Goal: Transaction & Acquisition: Purchase product/service

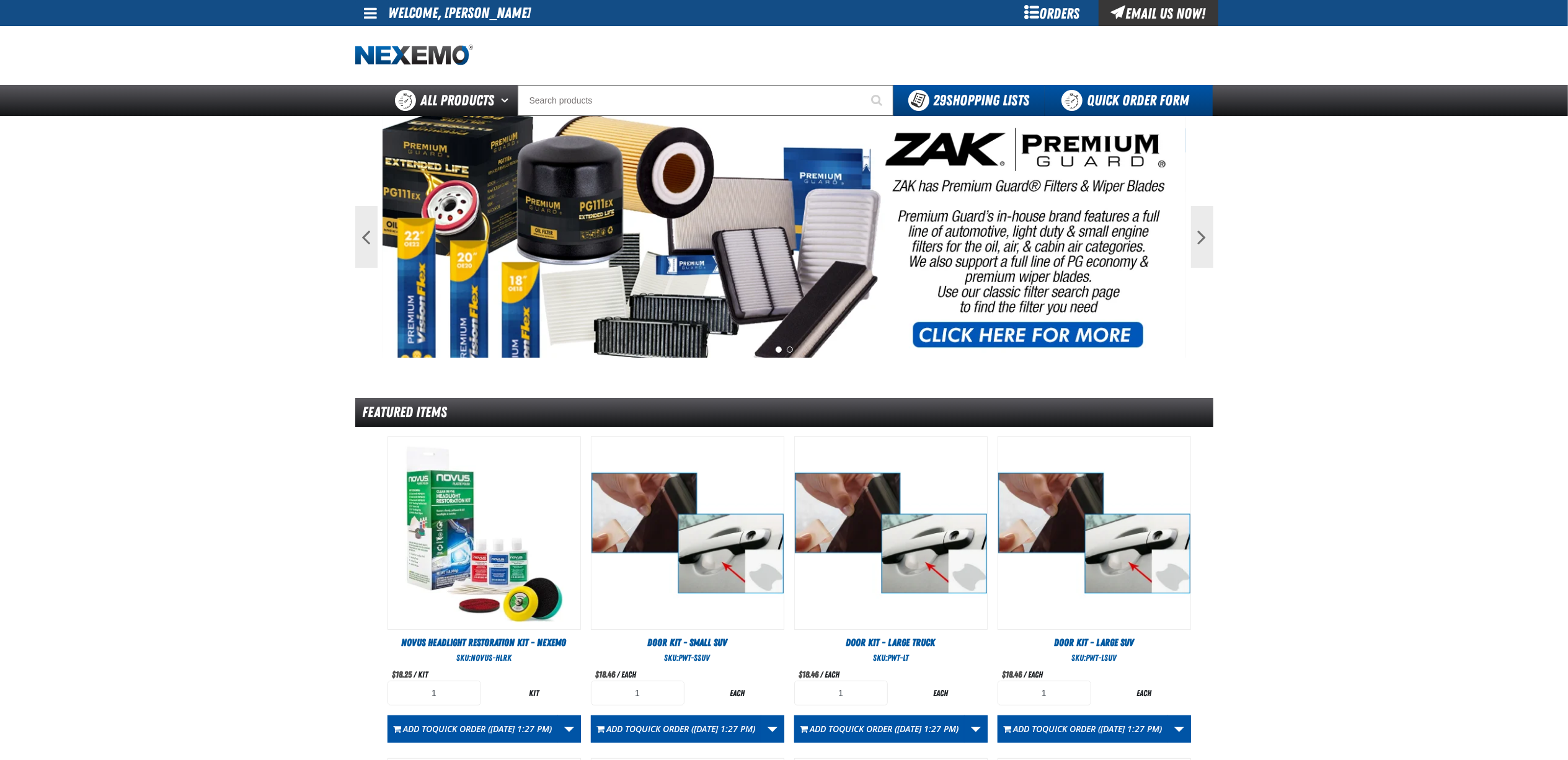
click at [1117, 95] on link "Quick Order Form" at bounding box center [1128, 100] width 168 height 31
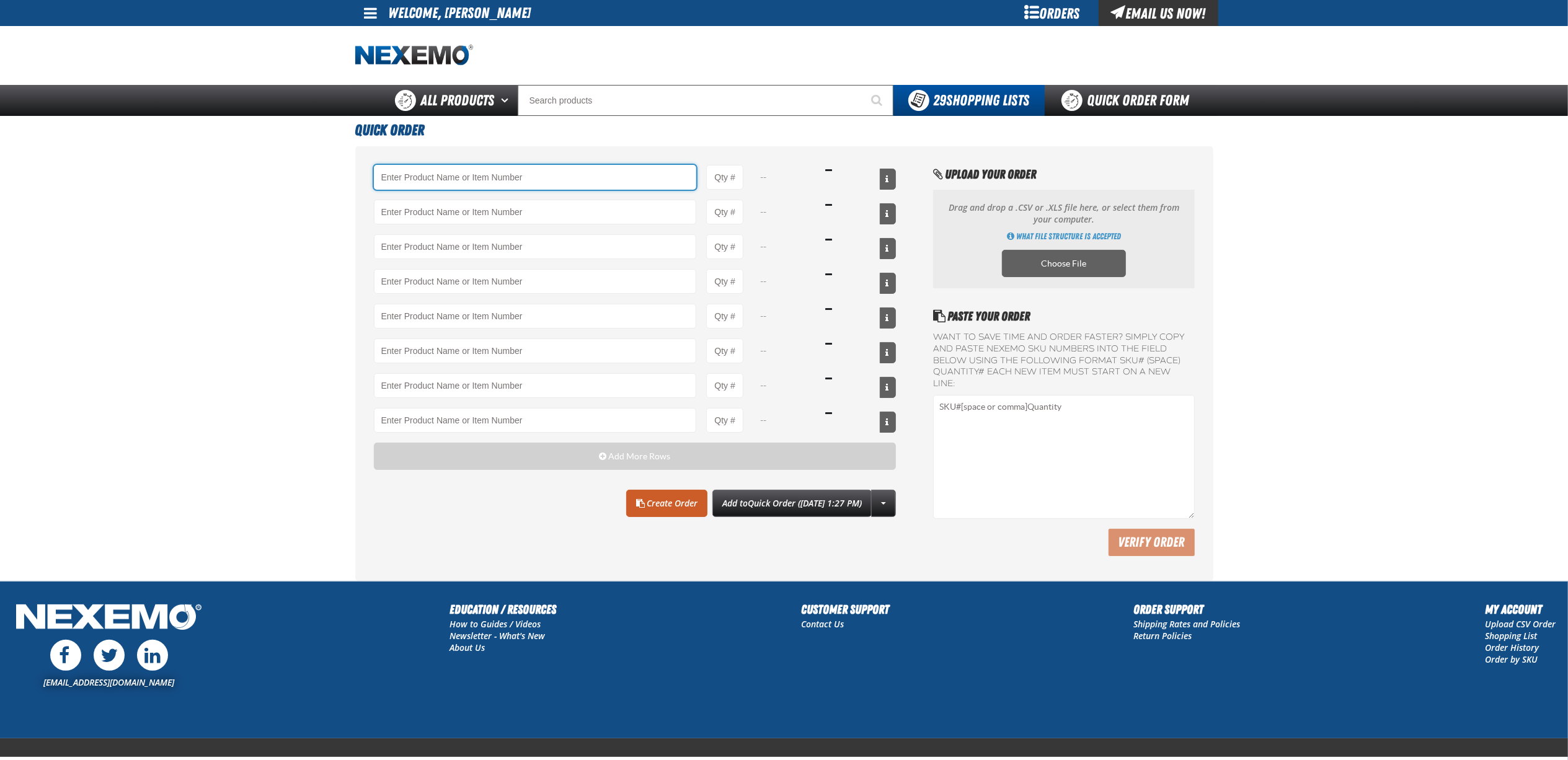
click at [542, 179] on input "Product" at bounding box center [535, 177] width 323 height 25
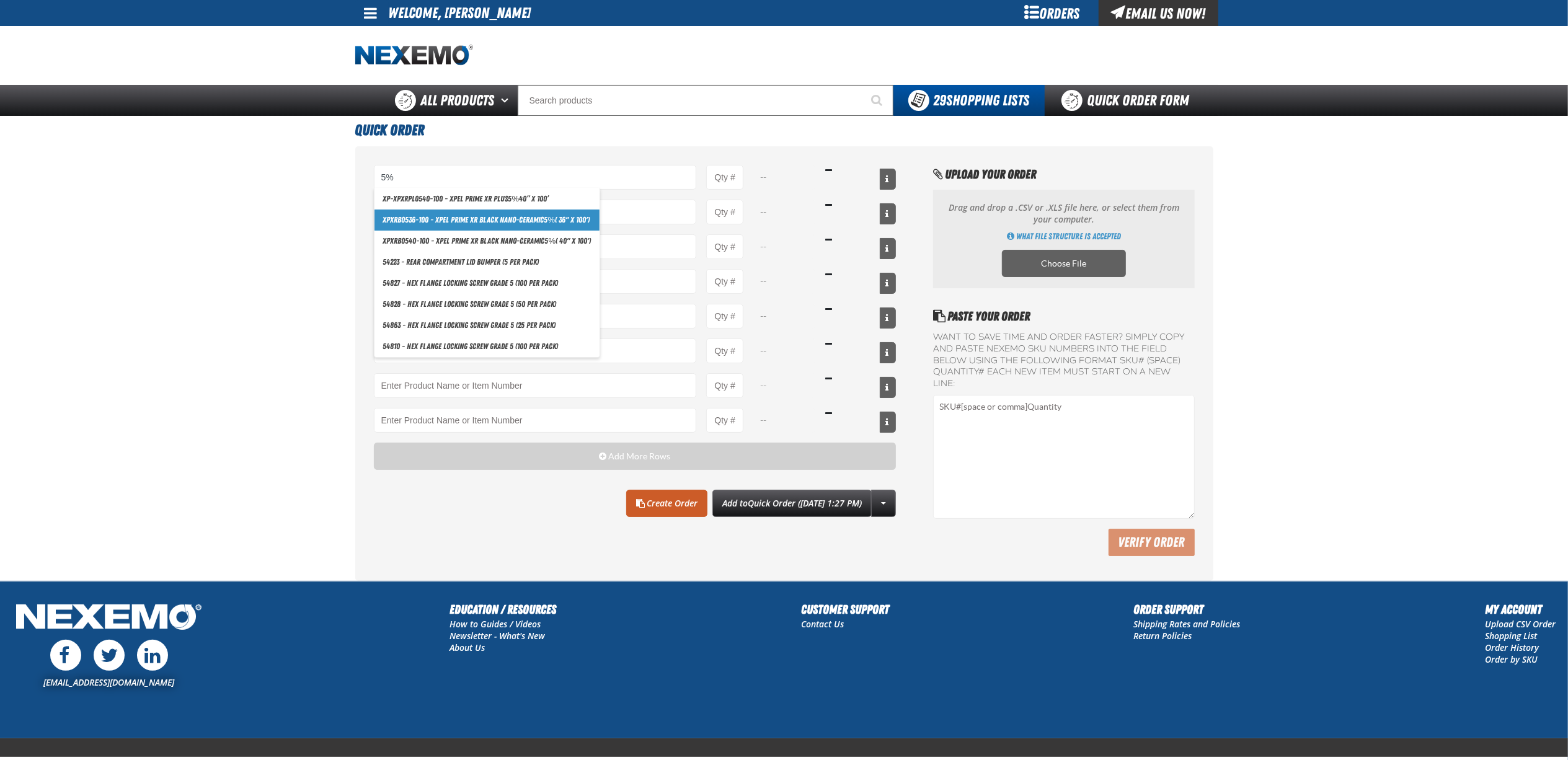
click at [567, 223] on link "XPXRB0536-100 - XPEL PRIME XR Black Nano-Ceramic 5% ( 36" x 100')" at bounding box center [487, 220] width 225 height 21
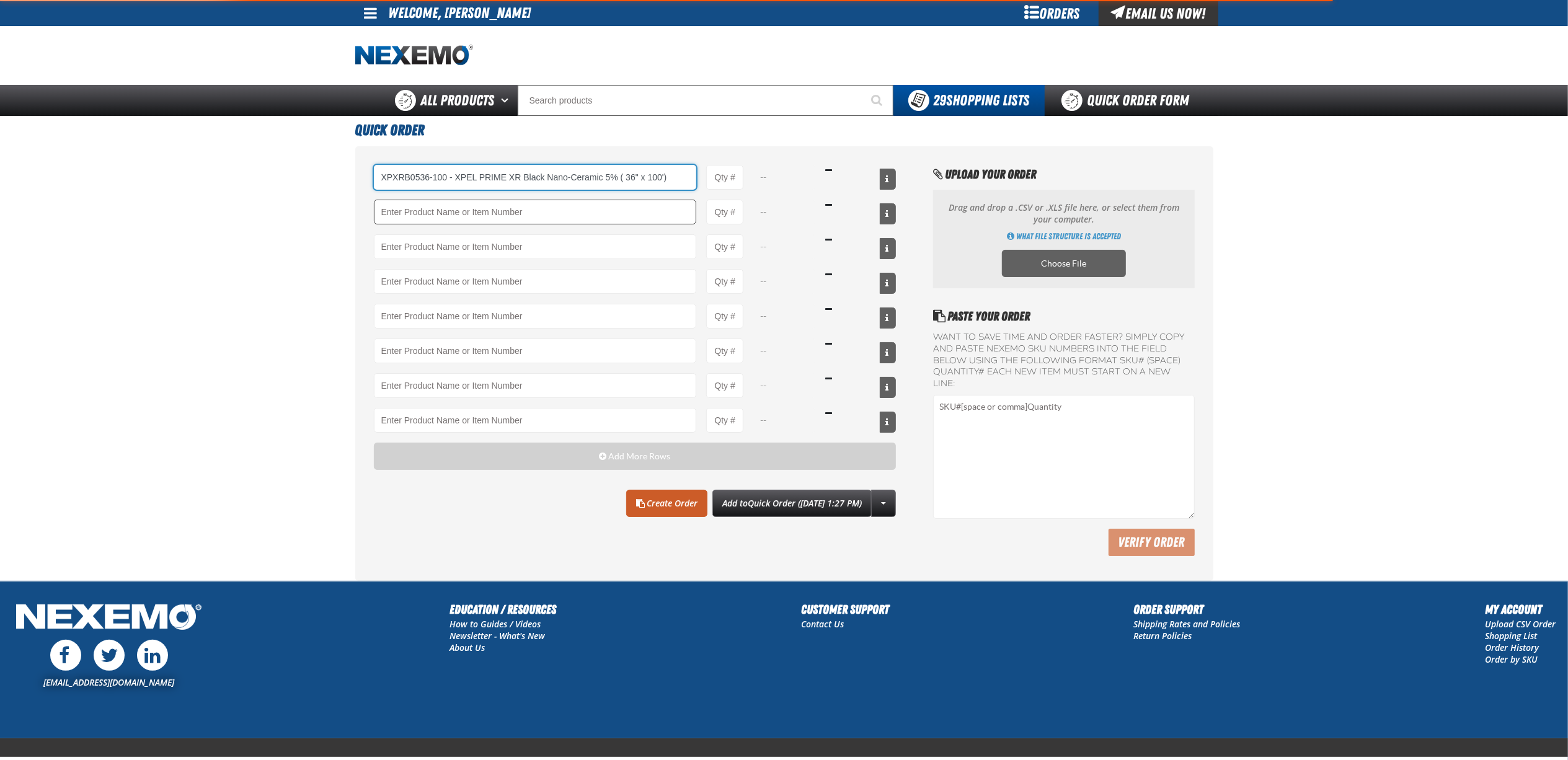
type input "XPXRB0536-100 - XPEL PRIME XR Black Nano-Ceramic 5% ( 36&quot; x 100&#x27;)"
type input "1"
select select "roll"
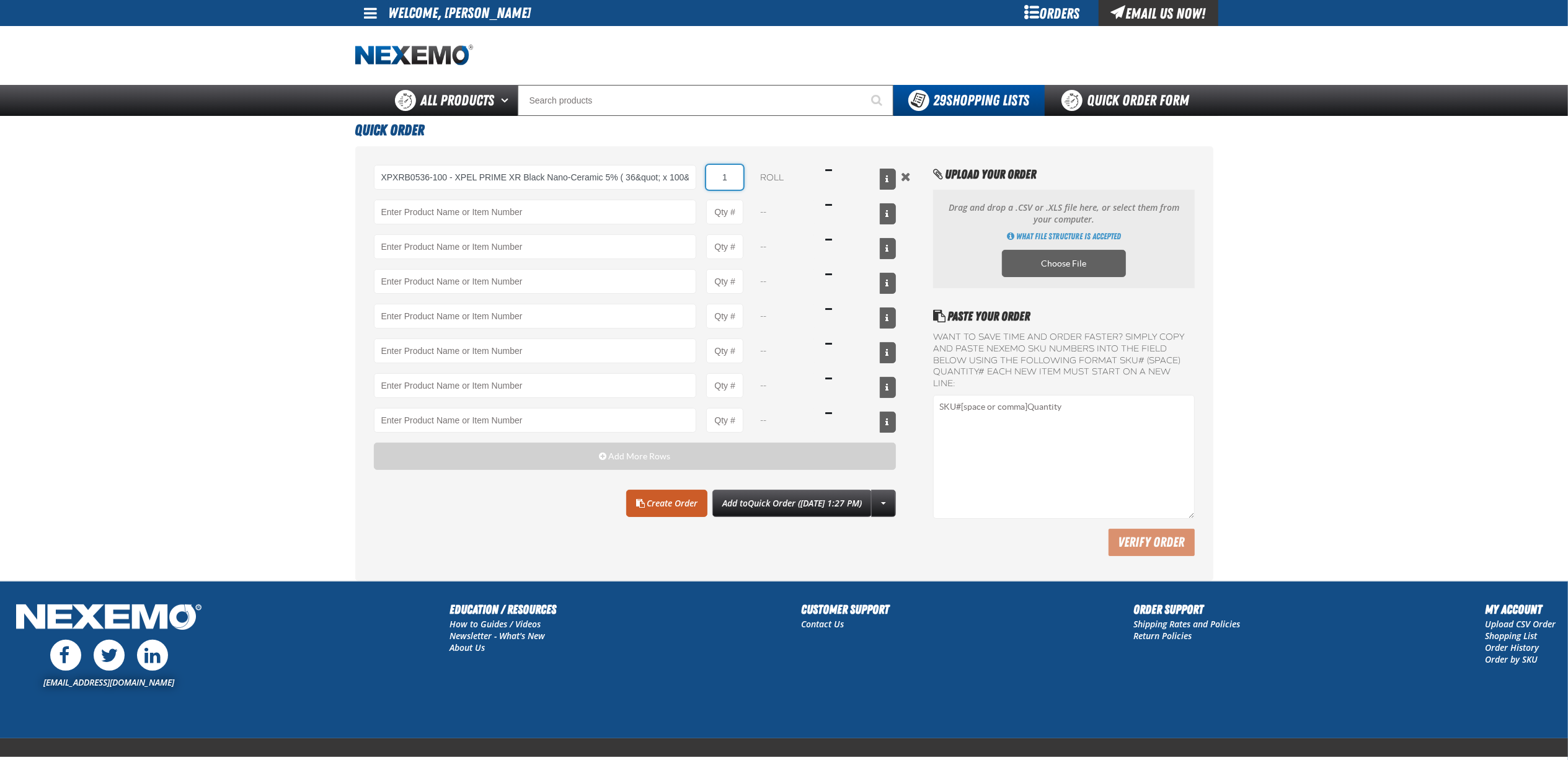
click at [732, 183] on input "1" at bounding box center [724, 177] width 37 height 25
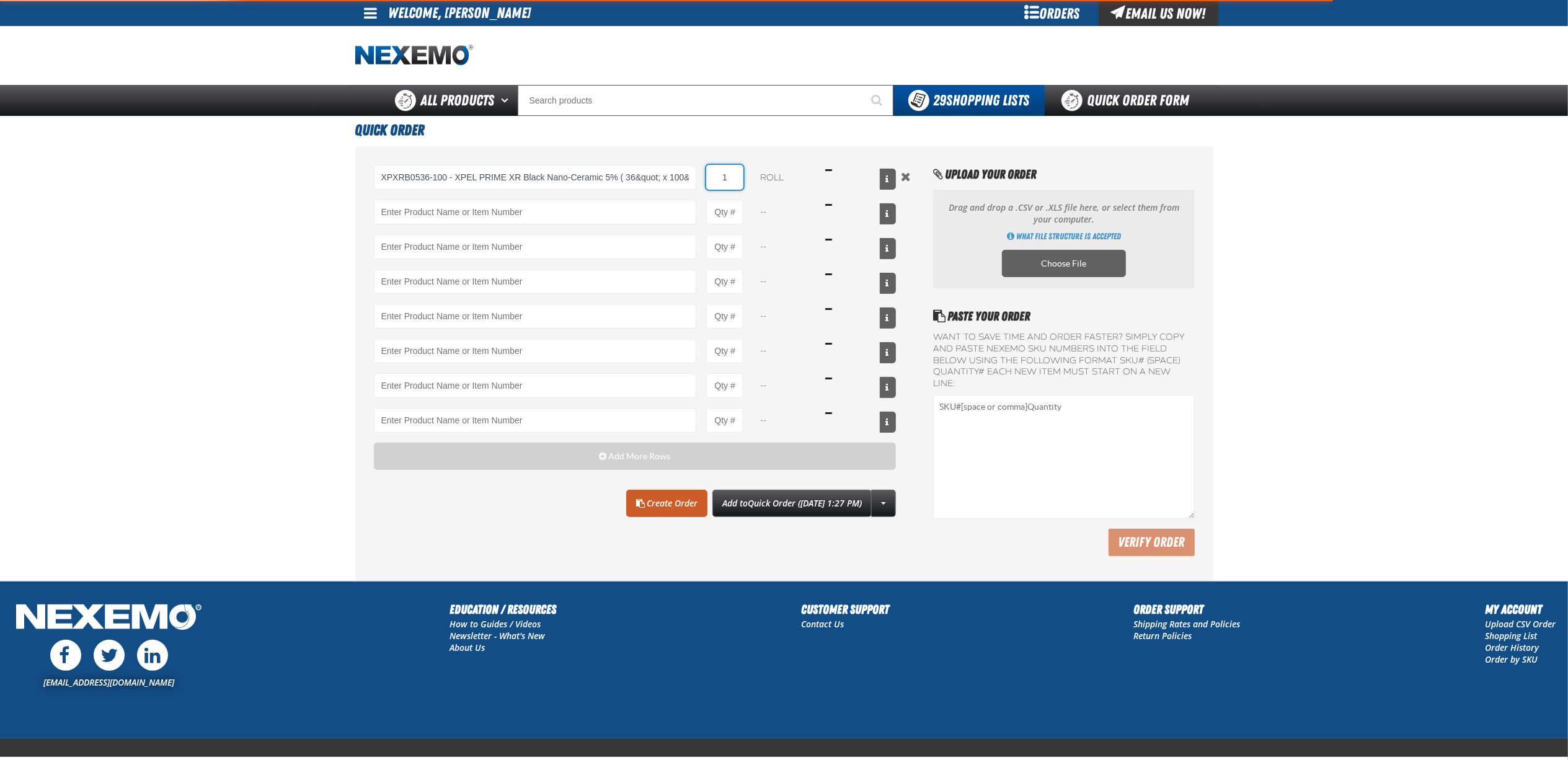
click at [732, 183] on input "1" at bounding box center [724, 177] width 37 height 25
type input "XPXRB0536-100 - XPEL PRIME XR Black Nano-Ceramic 5% ( 36&quot; x 100&#x27;)"
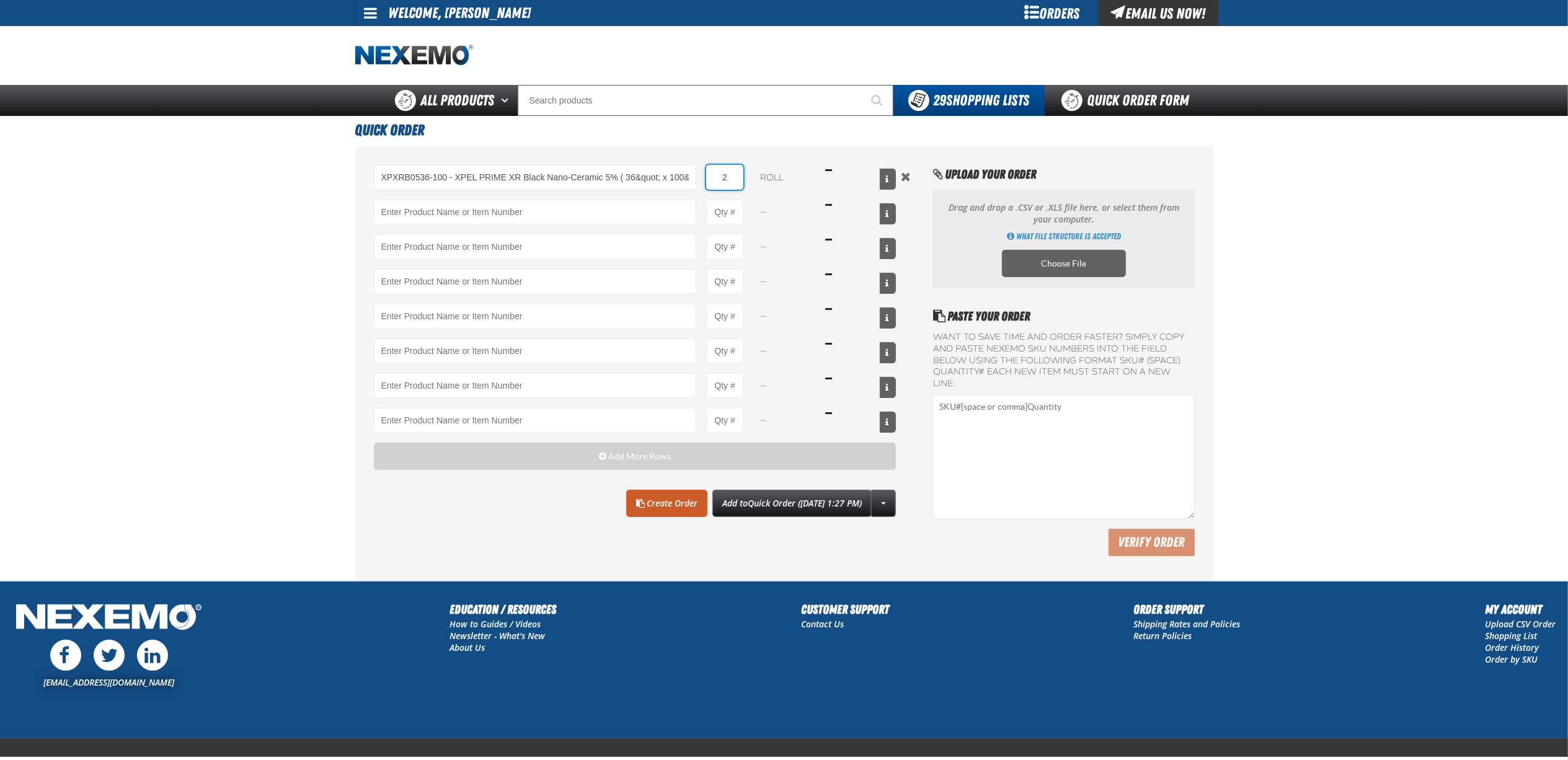
type input "2"
click at [132, 311] on main "Quick Order XPXRB0536-100 - XPEL PRIME XR Black Nano-Ceramic 5% ( 36&quot; x 10…" at bounding box center [784, 348] width 1568 height 465
drag, startPoint x: 644, startPoint y: 509, endPoint x: 750, endPoint y: 415, distance: 141.7
click at [644, 508] on link "Create Order" at bounding box center [667, 503] width 81 height 28
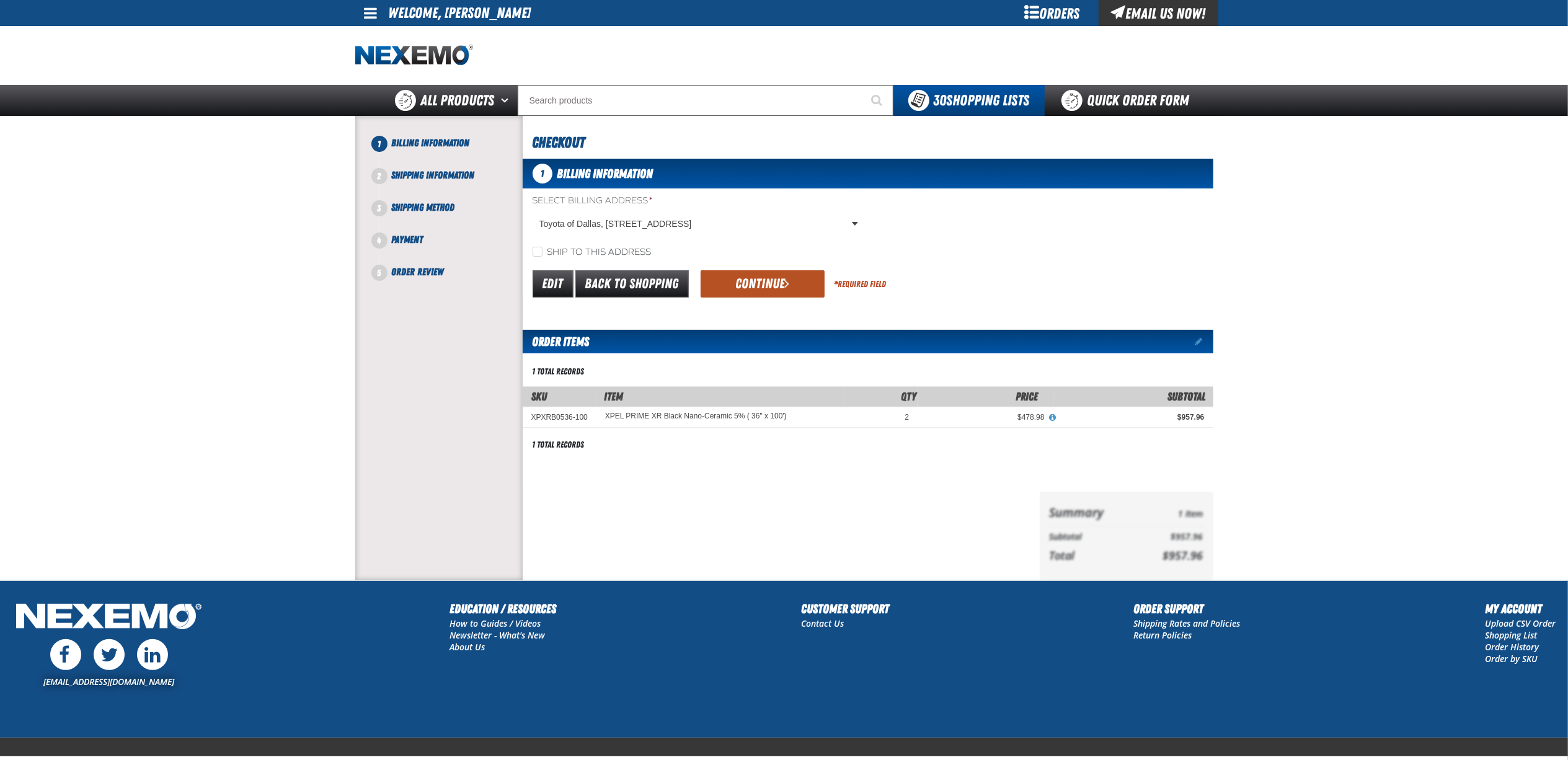
click at [762, 284] on button "Continue" at bounding box center [762, 284] width 124 height 28
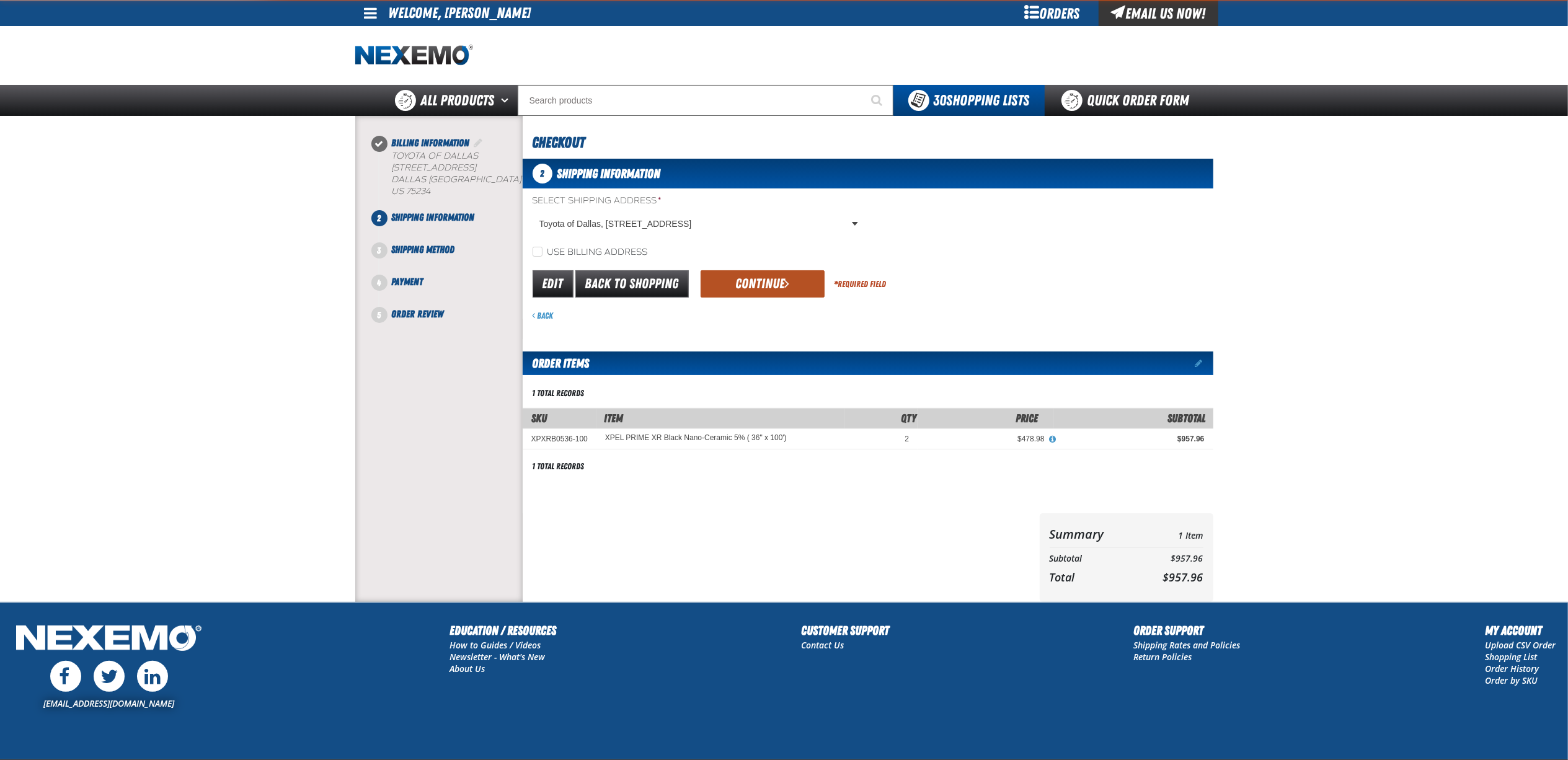
click at [784, 284] on span "submit" at bounding box center [786, 283] width 5 height 14
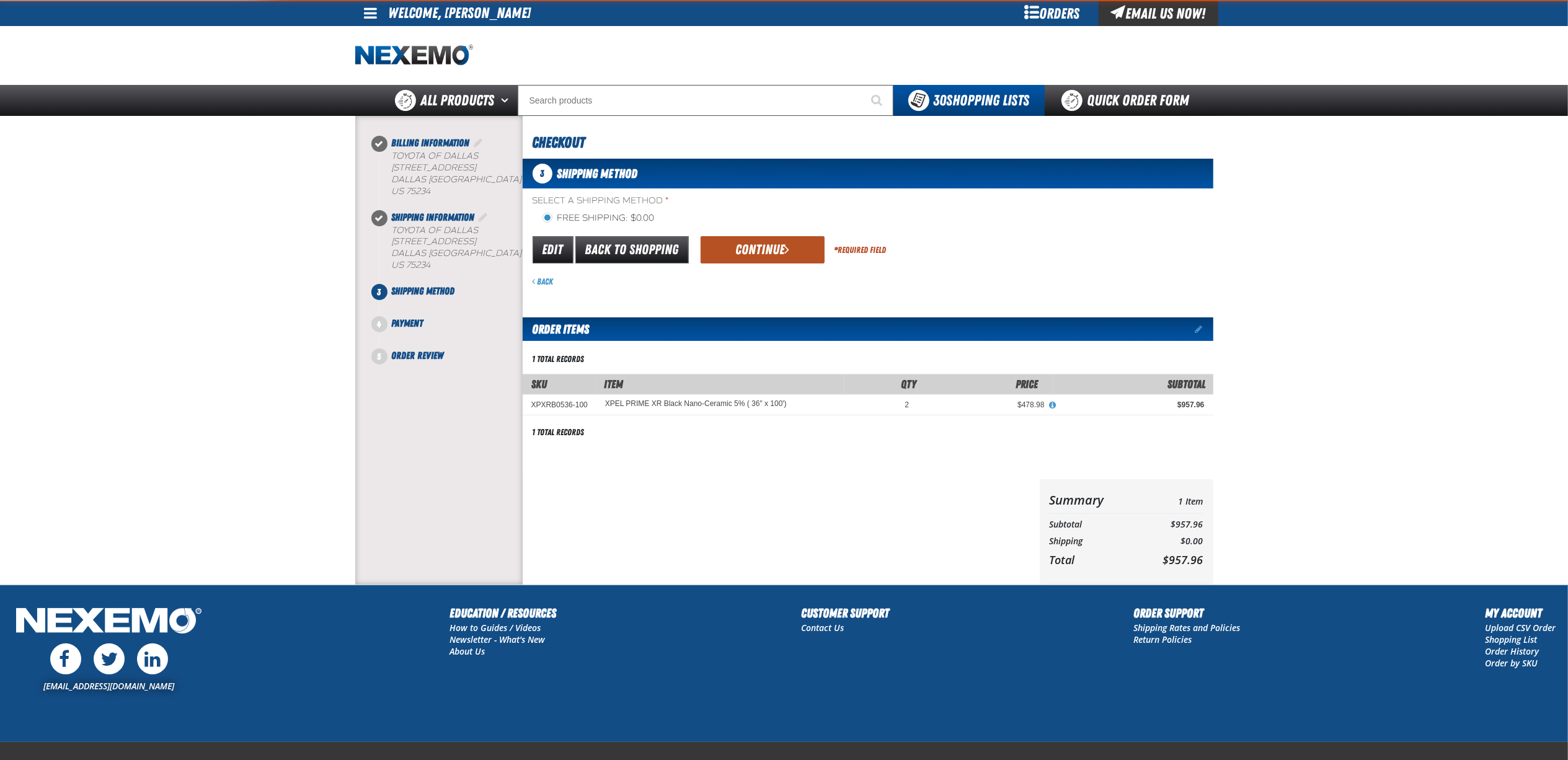
click at [742, 257] on button "Continue" at bounding box center [762, 250] width 124 height 28
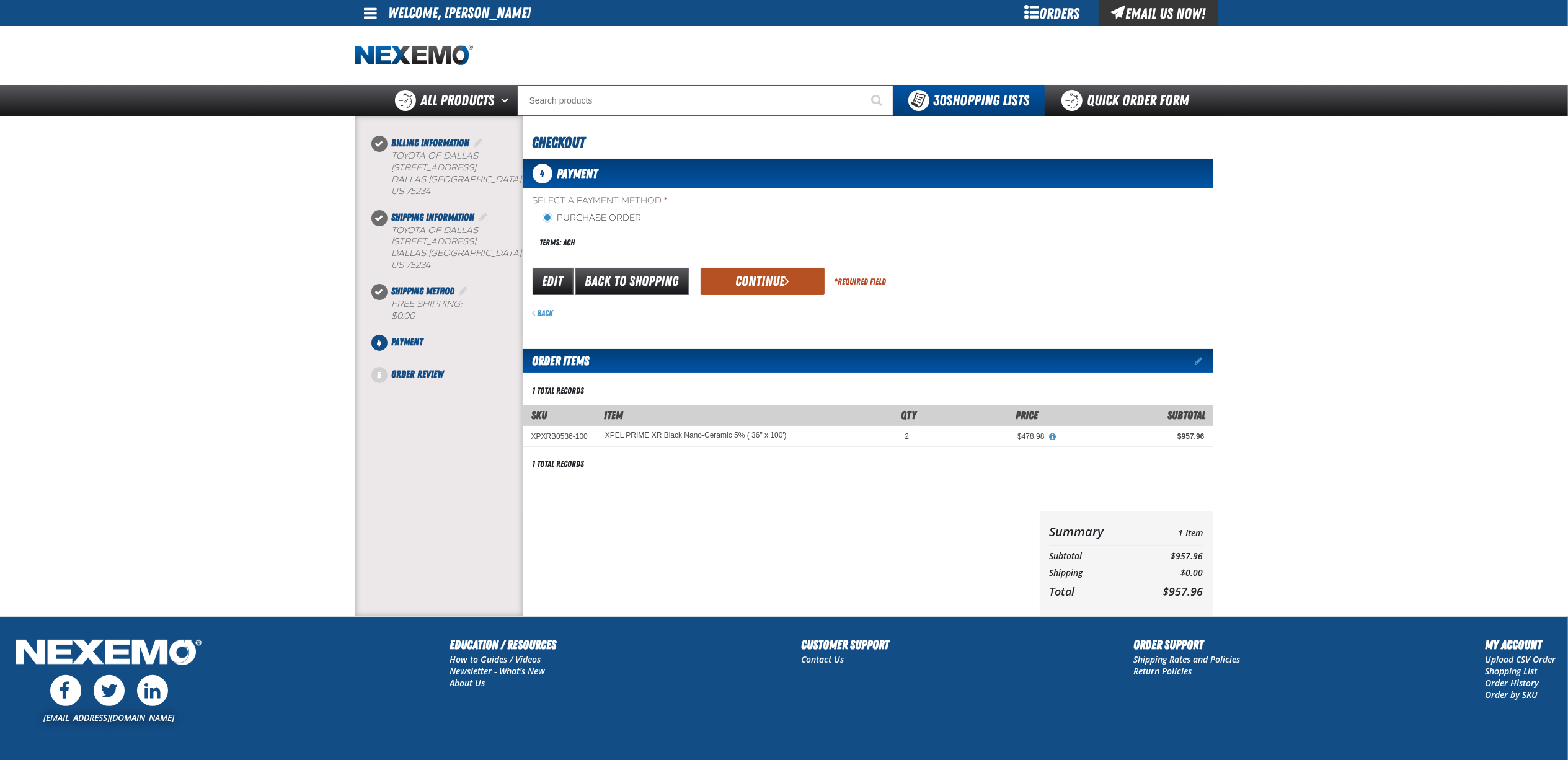
click at [744, 273] on button "Continue" at bounding box center [762, 281] width 124 height 28
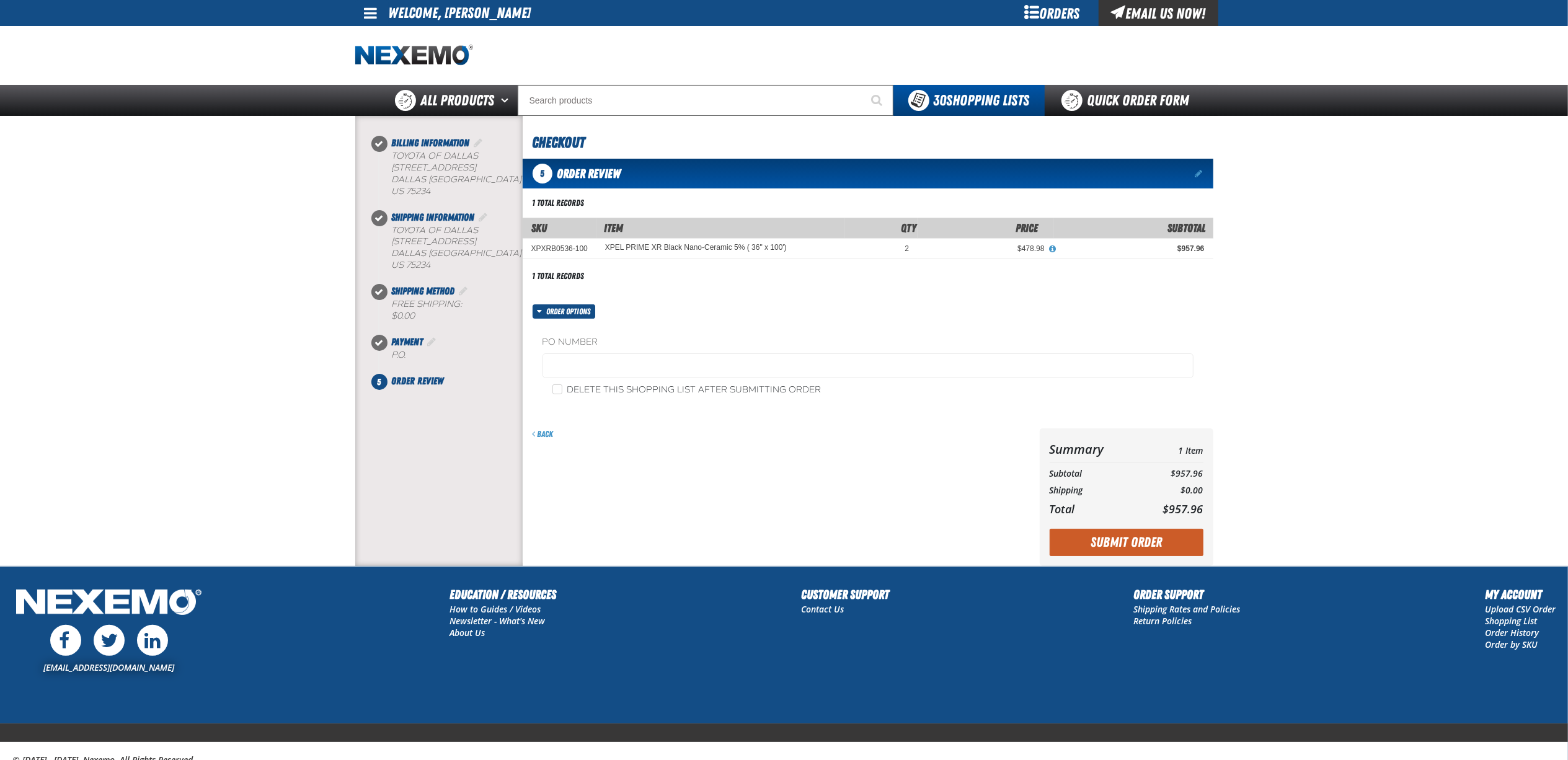
click at [571, 388] on label "Delete this shopping list after submitting order" at bounding box center [687, 391] width 269 height 12
click at [562, 388] on input "Delete this shopping list after submitting order" at bounding box center [558, 390] width 10 height 10
checkbox input "true"
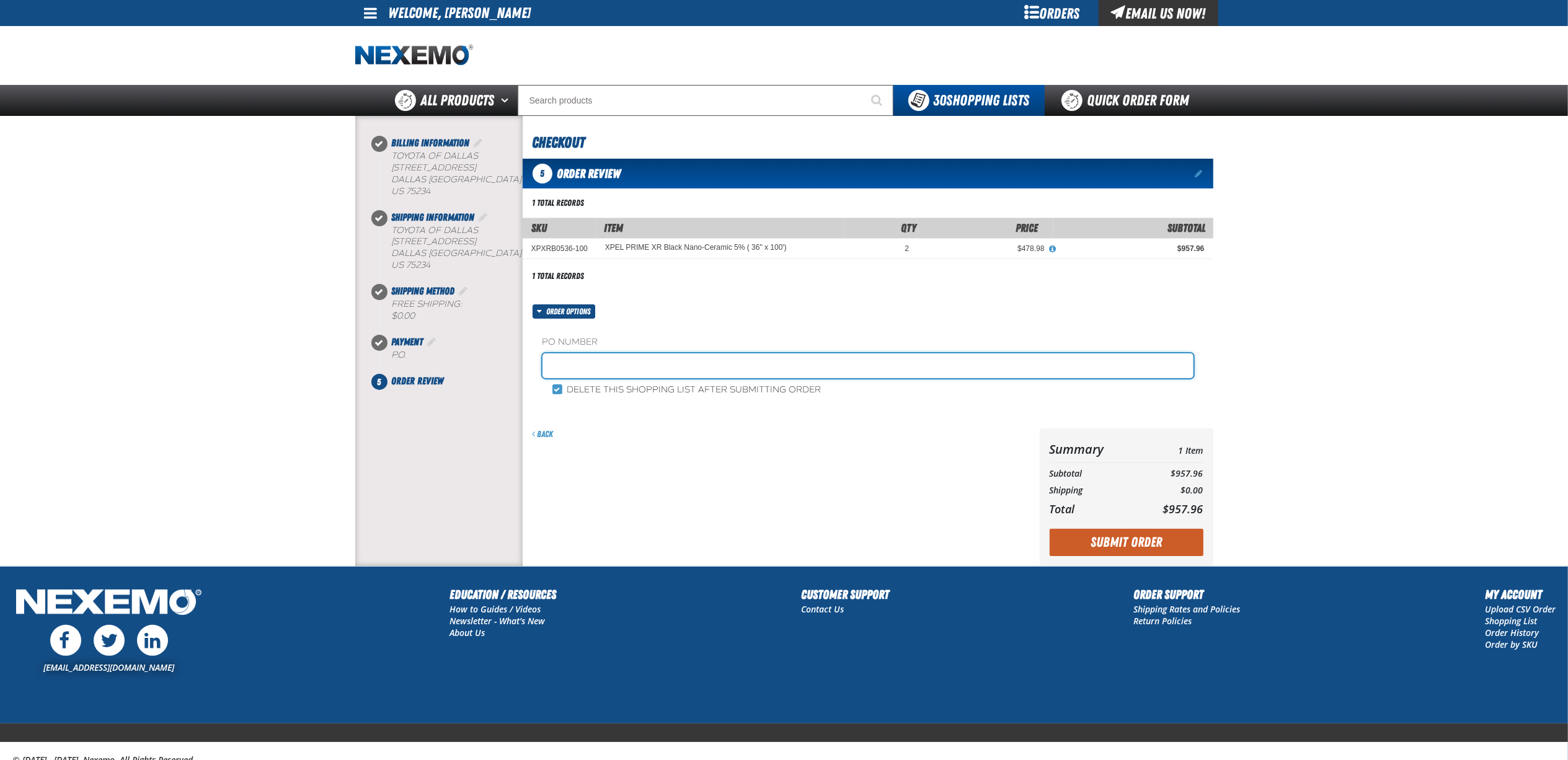
click at [633, 369] on input "text" at bounding box center [868, 366] width 651 height 25
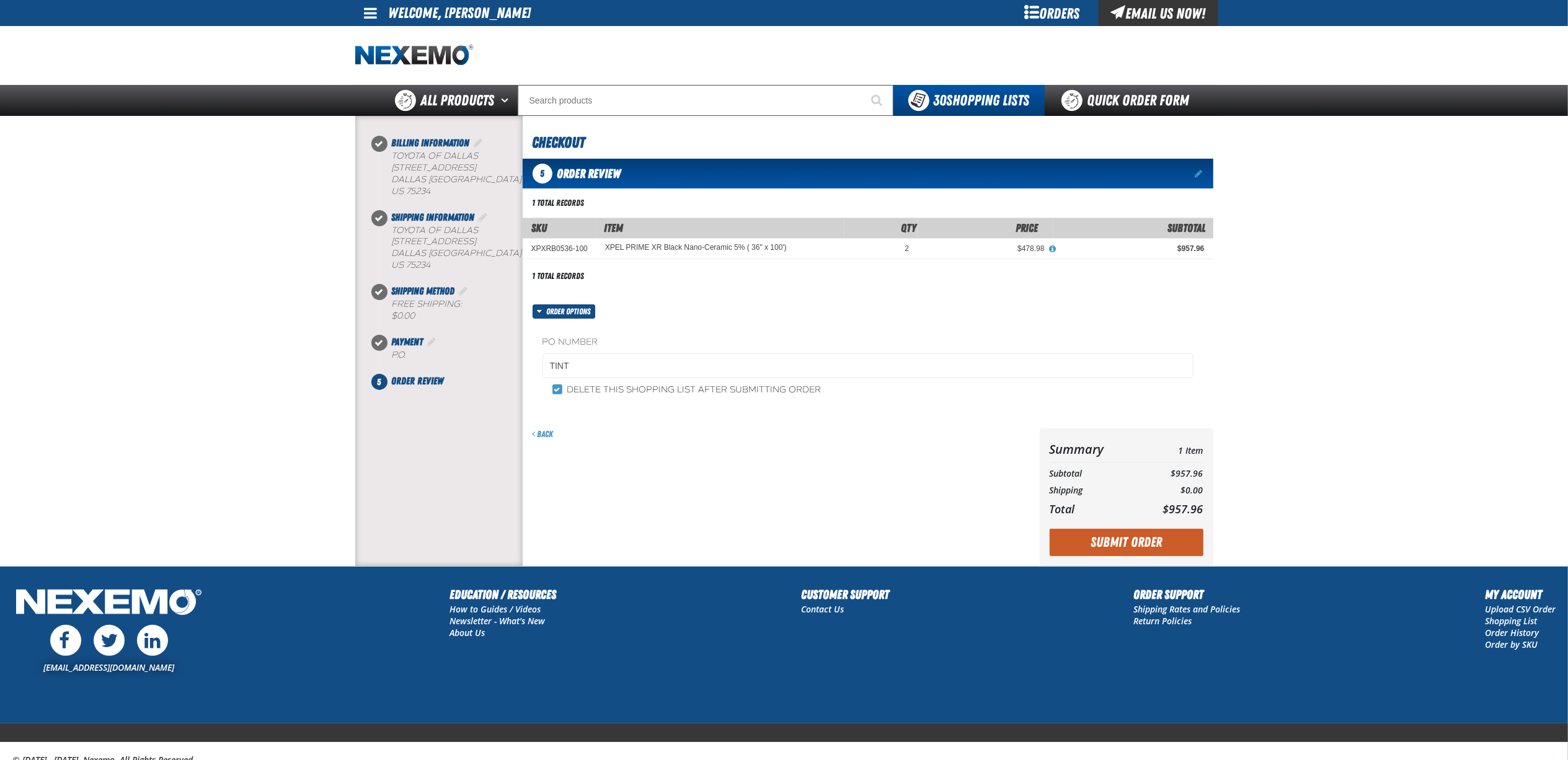
click at [1392, 368] on main at bounding box center [784, 340] width 1568 height 450
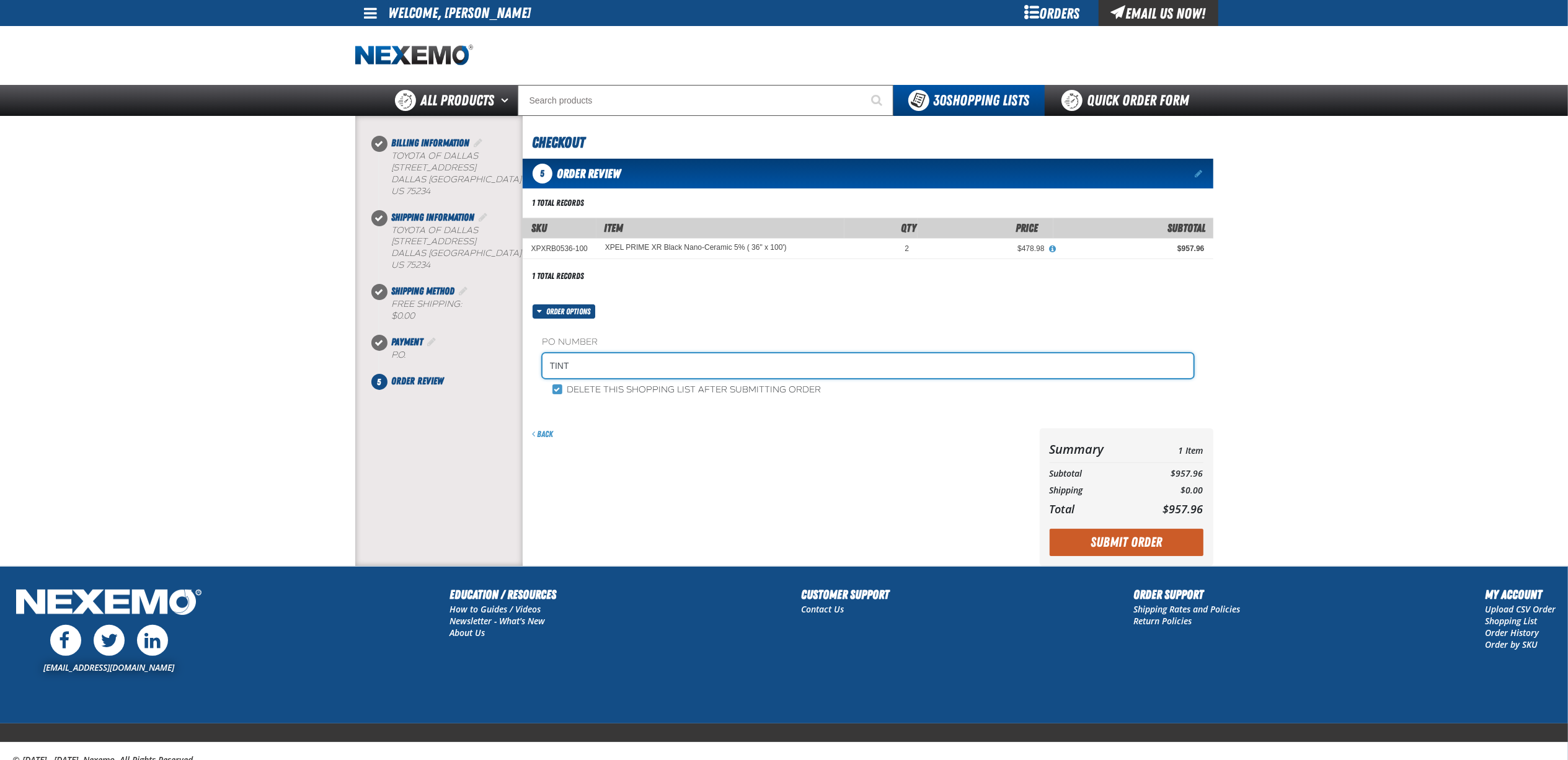
click at [767, 365] on input "TINT" at bounding box center [868, 366] width 651 height 25
type input "TINT0925"
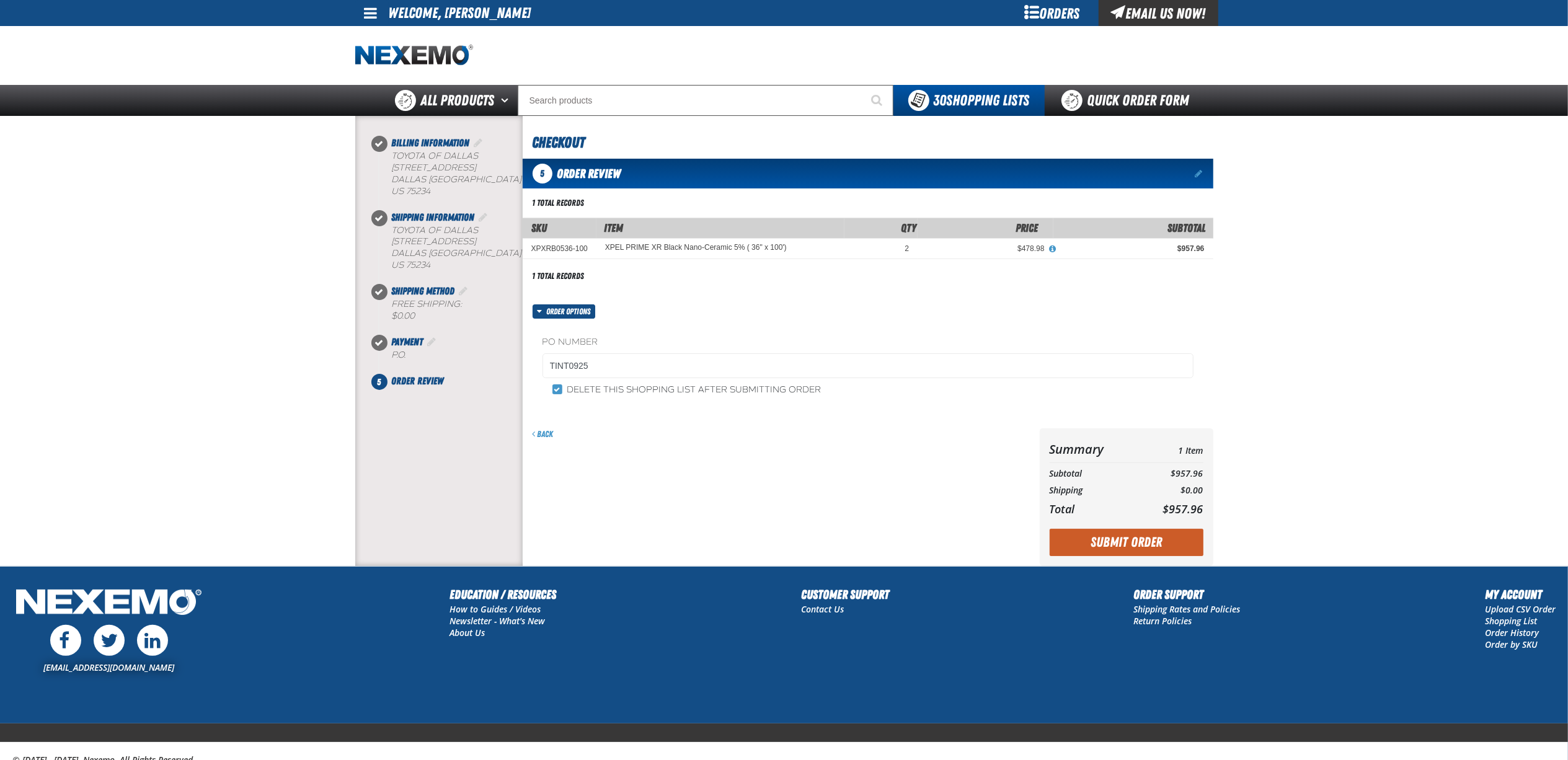
click at [1112, 561] on div "Summary 1 Item Subtotal $957.96 Shipping $0.00 Total $957.96 Loading..." at bounding box center [1127, 497] width 174 height 137
click at [1112, 547] on button "Submit Order" at bounding box center [1126, 543] width 153 height 28
